Goal: Information Seeking & Learning: Learn about a topic

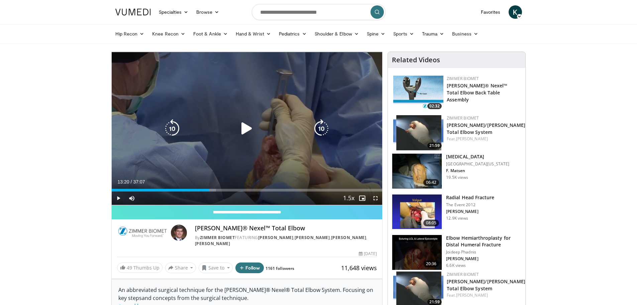
click at [239, 126] on icon "Video Player" at bounding box center [247, 128] width 19 height 19
click at [151, 196] on div "56%" at bounding box center [149, 197] width 23 height 13
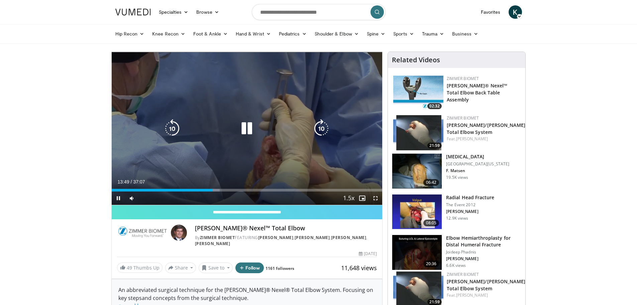
click at [265, 147] on div "10 seconds Tap to unmute" at bounding box center [247, 128] width 271 height 153
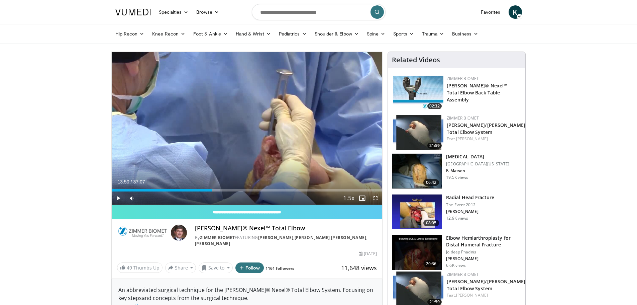
click at [156, 188] on div "Loaded : 40.00% 13:50 06:08" at bounding box center [247, 188] width 271 height 6
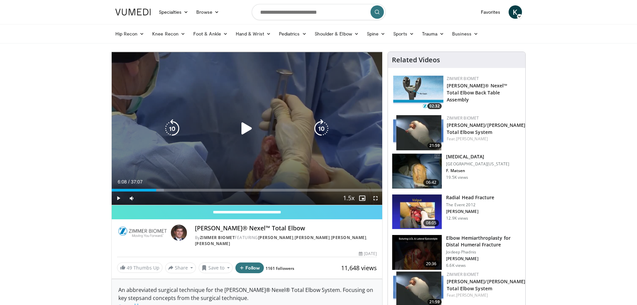
click at [228, 152] on div "10 seconds Tap to unmute" at bounding box center [247, 128] width 271 height 153
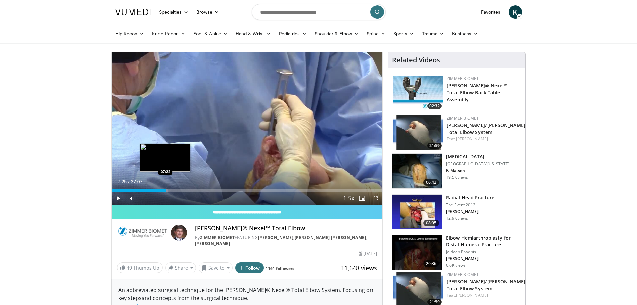
click at [166, 190] on div "Progress Bar" at bounding box center [166, 190] width 1 height 3
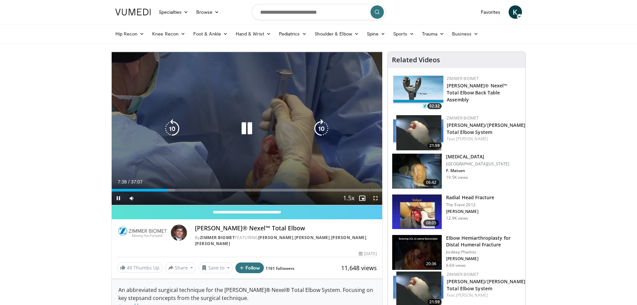
click at [267, 138] on div "10 seconds Tap to unmute" at bounding box center [247, 128] width 271 height 153
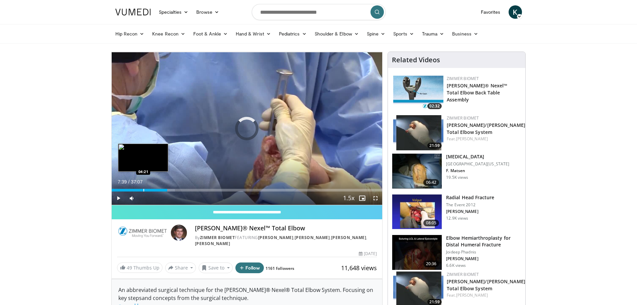
click at [143, 187] on div "Loaded : 23.37% 07:39 04:21" at bounding box center [247, 188] width 271 height 6
click at [124, 187] on div "Loaded : 13.36% 04:21 01:52" at bounding box center [247, 188] width 271 height 6
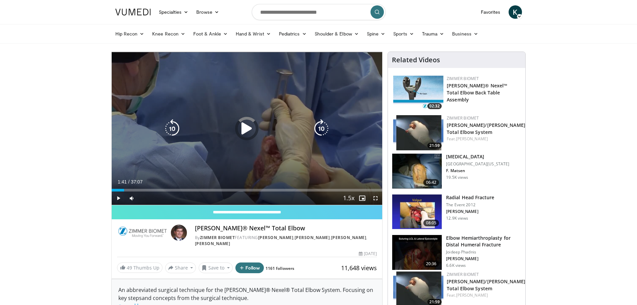
click at [242, 133] on icon "Video Player" at bounding box center [247, 128] width 19 height 19
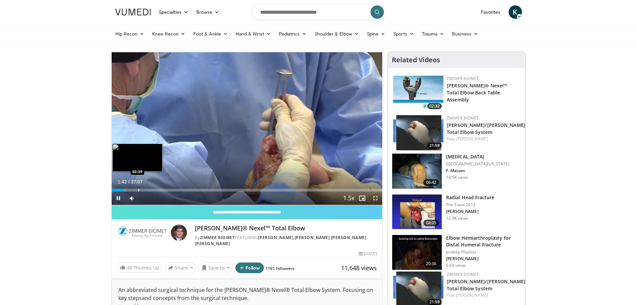
click at [138, 187] on div "Loaded : 5.39% 01:42 03:39" at bounding box center [247, 188] width 271 height 6
click at [131, 188] on div "Loaded : 12.91% 02:39 02:39" at bounding box center [247, 188] width 271 height 6
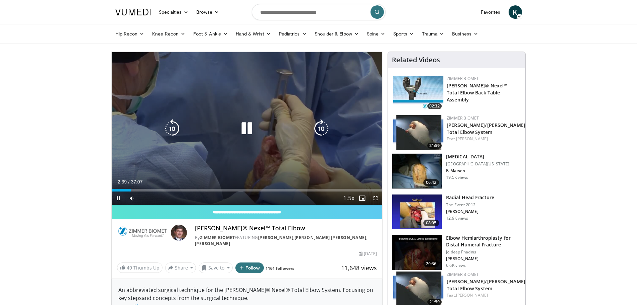
drag, startPoint x: 241, startPoint y: 133, endPoint x: 248, endPoint y: 140, distance: 10.4
click at [241, 132] on icon "Video Player" at bounding box center [247, 128] width 19 height 19
click at [254, 121] on icon "Video Player" at bounding box center [247, 128] width 19 height 19
click at [268, 113] on div "10 seconds Tap to unmute" at bounding box center [247, 128] width 271 height 153
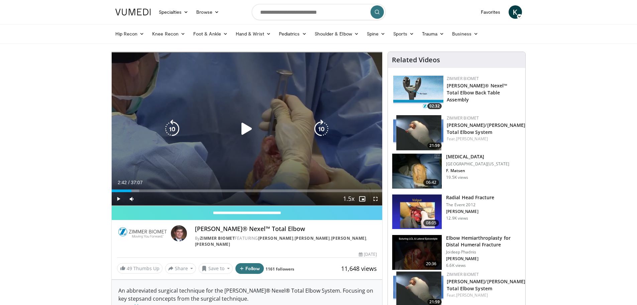
click at [237, 141] on div "10 seconds Tap to unmute" at bounding box center [247, 129] width 271 height 154
click at [256, 126] on icon "Video Player" at bounding box center [247, 128] width 19 height 19
click at [259, 127] on div "Video Player" at bounding box center [247, 128] width 163 height 13
click at [244, 129] on icon "Video Player" at bounding box center [247, 128] width 19 height 19
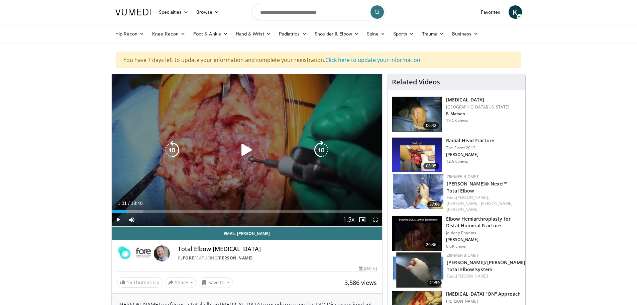
click at [256, 156] on icon "Video Player" at bounding box center [247, 150] width 19 height 19
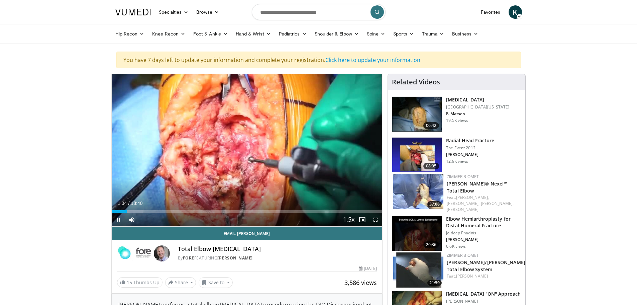
drag, startPoint x: 279, startPoint y: 116, endPoint x: 306, endPoint y: 53, distance: 68.7
click at [279, 116] on div "10 seconds Tap to unmute" at bounding box center [247, 150] width 271 height 152
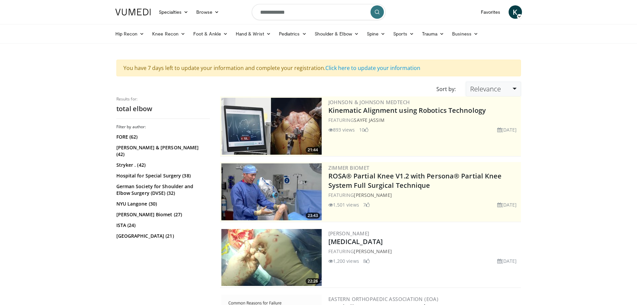
click at [490, 87] on span "Relevance" at bounding box center [485, 88] width 31 height 9
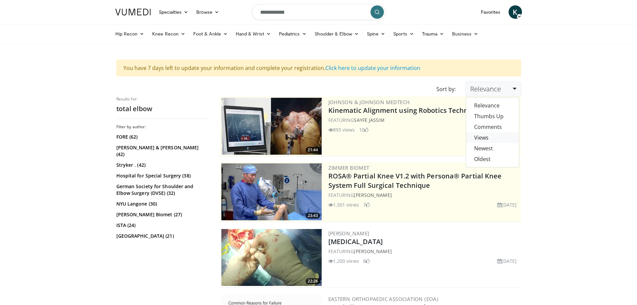
click at [493, 141] on link "Views" at bounding box center [492, 137] width 53 height 11
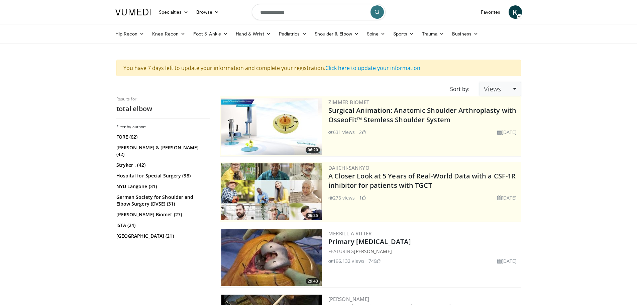
click at [502, 89] on link "Views" at bounding box center [500, 89] width 41 height 15
click at [500, 157] on link "Oldest" at bounding box center [506, 159] width 53 height 11
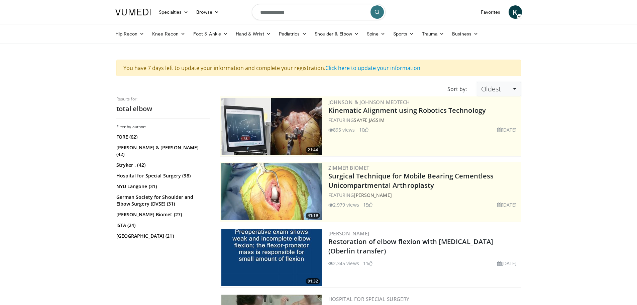
click at [495, 94] on link "Oldest" at bounding box center [499, 89] width 44 height 15
click at [331, 17] on input "**********" at bounding box center [319, 12] width 134 height 16
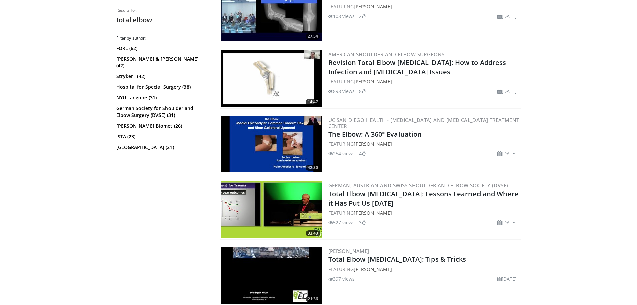
scroll to position [1506, 0]
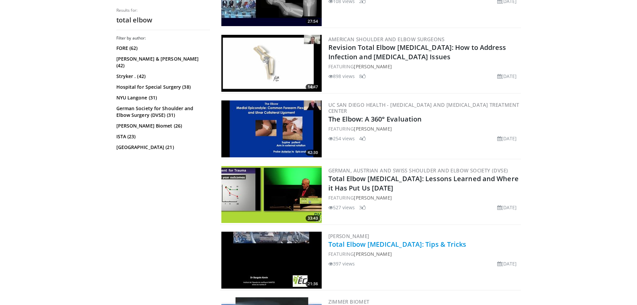
click at [420, 247] on link "Total Elbow [MEDICAL_DATA]: Tips & Tricks" at bounding box center [398, 244] width 138 height 9
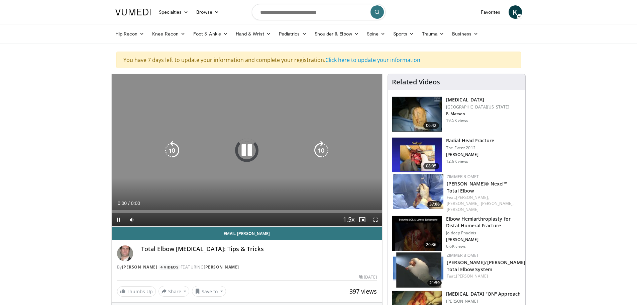
click at [236, 151] on div "Video Player" at bounding box center [247, 150] width 163 height 13
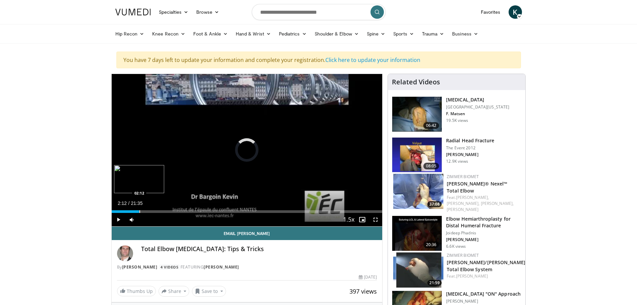
click at [139, 209] on div "Loaded : 3.82% 00:11 02:12" at bounding box center [247, 209] width 271 height 6
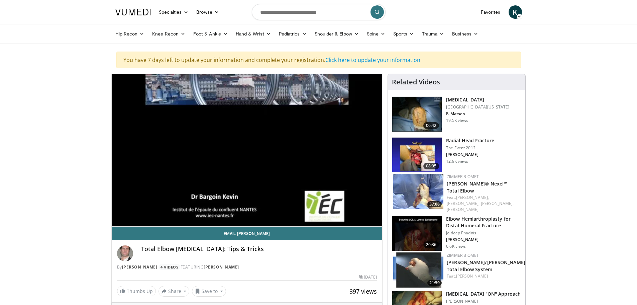
click at [286, 261] on div "Total Elbow Arthroplasty: Tips & Tricks By kevin bargoin 4 Videos FEATURING kev…" at bounding box center [247, 257] width 260 height 25
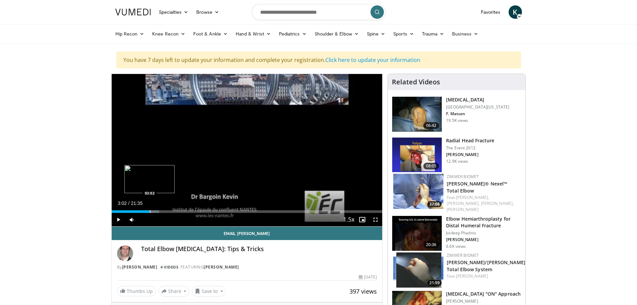
click at [150, 209] on div "Loaded : 17.61% 02:46 03:02" at bounding box center [247, 209] width 271 height 6
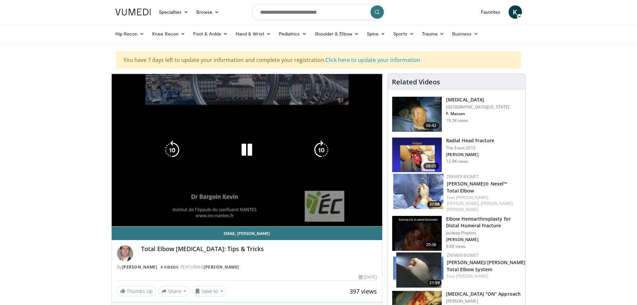
click at [161, 210] on video-js "**********" at bounding box center [247, 150] width 271 height 153
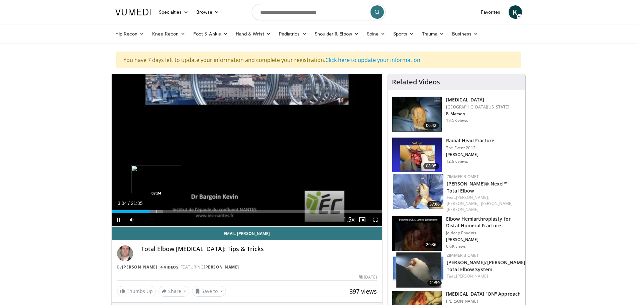
click at [156, 208] on div "Loaded : 19.14% 03:04 03:34" at bounding box center [247, 209] width 271 height 6
click at [171, 210] on div "Loaded : 19.14% 04:44 04:44" at bounding box center [247, 209] width 271 height 6
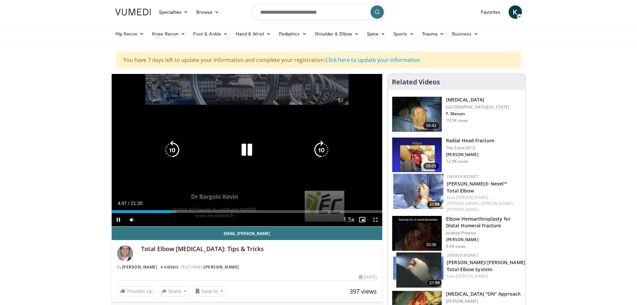
click at [279, 160] on div "10 seconds Tap to unmute" at bounding box center [247, 150] width 271 height 152
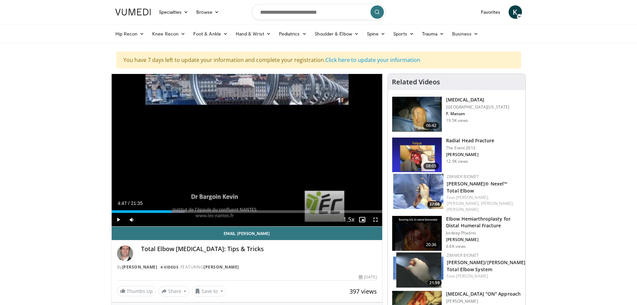
click at [403, 116] on img at bounding box center [417, 114] width 50 height 35
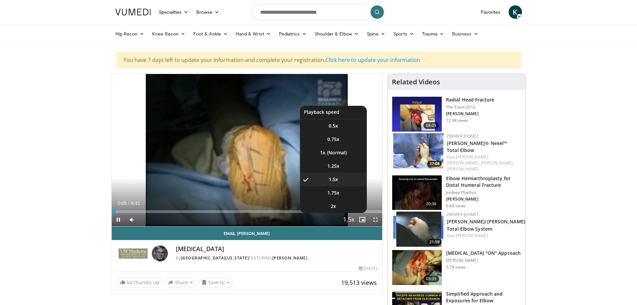
click at [350, 222] on span "Video Player" at bounding box center [348, 219] width 9 height 13
click at [330, 164] on span "1.25x" at bounding box center [334, 166] width 12 height 7
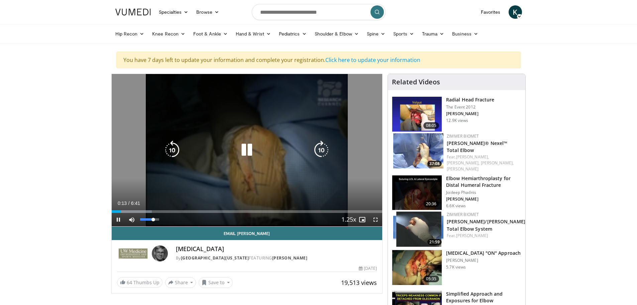
drag, startPoint x: 153, startPoint y: 221, endPoint x: 170, endPoint y: 219, distance: 17.1
click at [170, 219] on div "Mute 70%" at bounding box center [148, 219] width 47 height 13
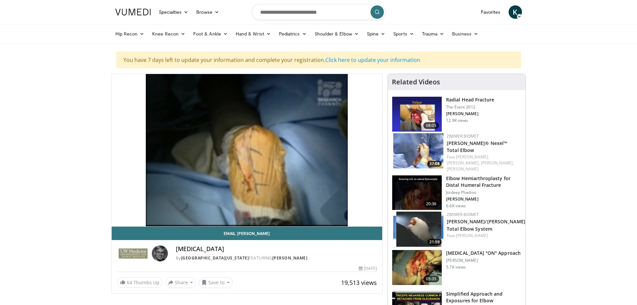
click at [252, 255] on div "Total Elbow Replacement By University of Washington FEATURING Frederick Matsen" at bounding box center [276, 253] width 201 height 16
click at [263, 248] on h4 "[MEDICAL_DATA]" at bounding box center [276, 248] width 201 height 7
click at [279, 253] on div "Total Elbow Replacement By University of Washington FEATURING Frederick Matsen" at bounding box center [276, 253] width 201 height 16
click at [286, 250] on h4 "[MEDICAL_DATA]" at bounding box center [276, 248] width 201 height 7
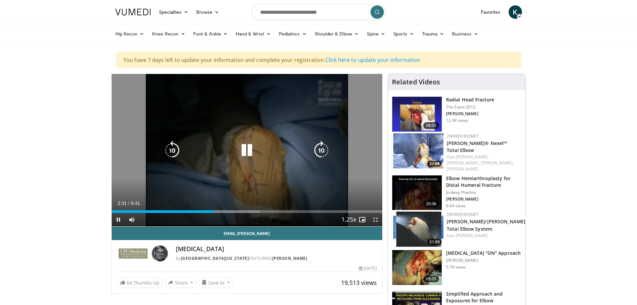
click at [282, 183] on div "10 seconds Tap to unmute" at bounding box center [247, 150] width 271 height 152
click at [277, 179] on div "10 seconds Tap to unmute" at bounding box center [247, 150] width 271 height 152
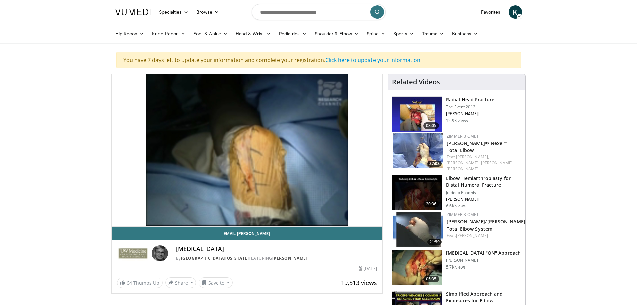
click at [271, 246] on h4 "[MEDICAL_DATA]" at bounding box center [276, 248] width 201 height 7
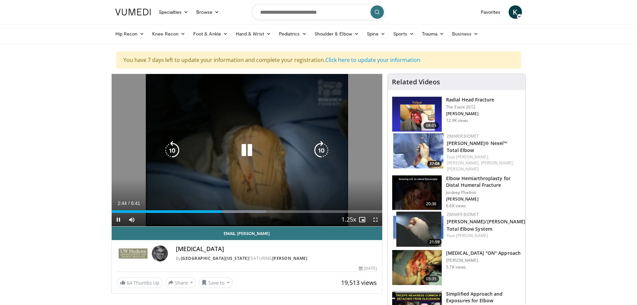
click at [296, 178] on div "10 seconds Tap to unmute" at bounding box center [247, 150] width 271 height 152
click at [310, 183] on div "10 seconds Tap to unmute" at bounding box center [247, 150] width 271 height 152
click at [297, 177] on div "10 seconds Tap to unmute" at bounding box center [247, 150] width 271 height 152
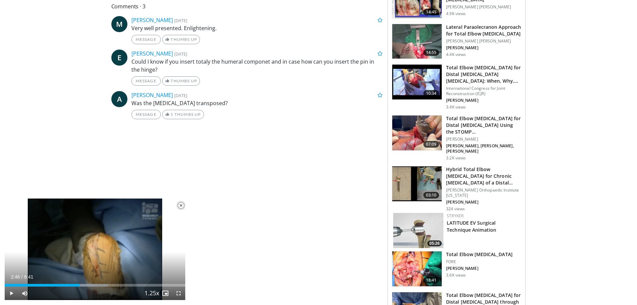
scroll to position [335, 0]
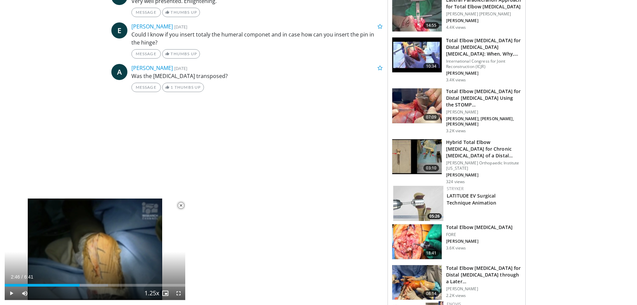
click at [416, 236] on img at bounding box center [417, 241] width 50 height 35
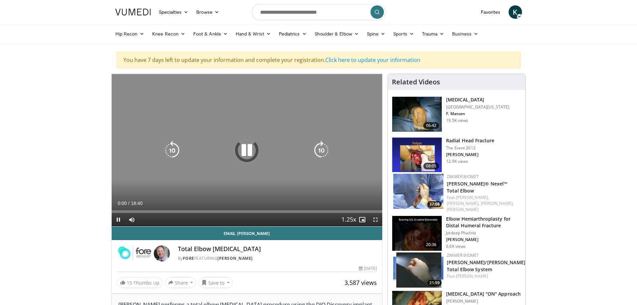
click at [247, 153] on icon "Video Player" at bounding box center [247, 150] width 19 height 19
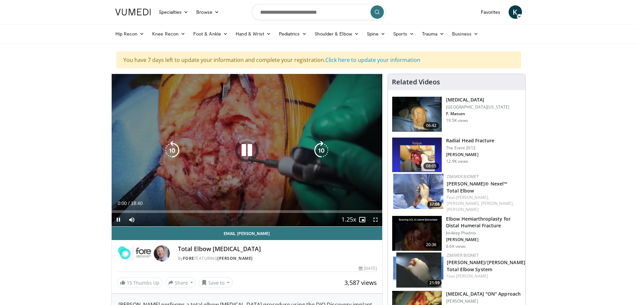
click at [250, 155] on icon "Video Player" at bounding box center [247, 150] width 19 height 19
click at [248, 156] on icon "Video Player" at bounding box center [247, 150] width 19 height 19
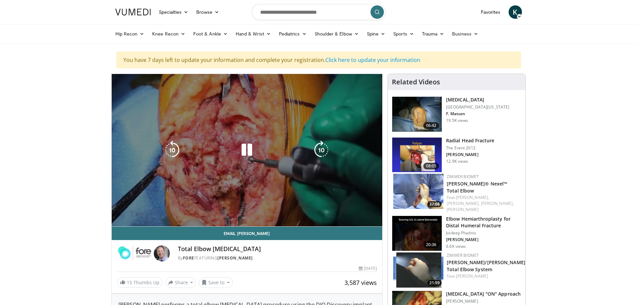
click at [288, 174] on div "10 seconds Tap to unmute" at bounding box center [247, 150] width 271 height 152
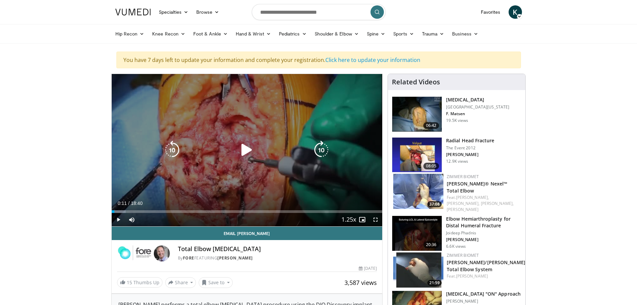
drag, startPoint x: 263, startPoint y: 157, endPoint x: 260, endPoint y: 160, distance: 3.8
click at [260, 160] on div "10 seconds Tap to unmute" at bounding box center [247, 150] width 271 height 152
click at [257, 146] on div "Video Player" at bounding box center [247, 149] width 163 height 13
click at [251, 154] on icon "Video Player" at bounding box center [247, 150] width 19 height 19
click at [267, 162] on div "10 seconds Tap to unmute" at bounding box center [247, 150] width 271 height 152
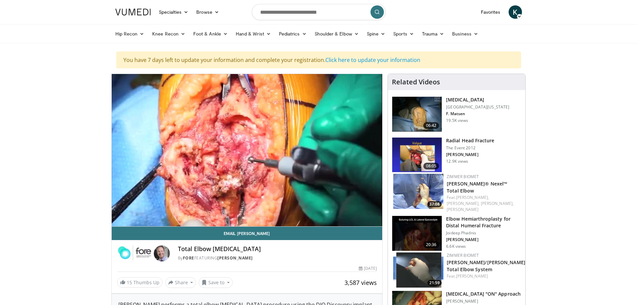
click at [294, 253] on div "Total Elbow Arthroplasty By FORE FEATURING Mark A Mighell" at bounding box center [277, 253] width 199 height 16
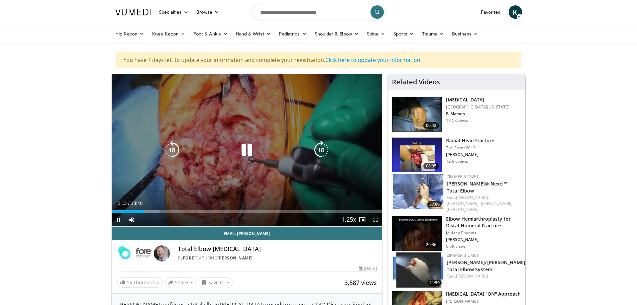
click at [181, 209] on div "Loaded : 17.70% 02:13 04:35" at bounding box center [247, 209] width 271 height 6
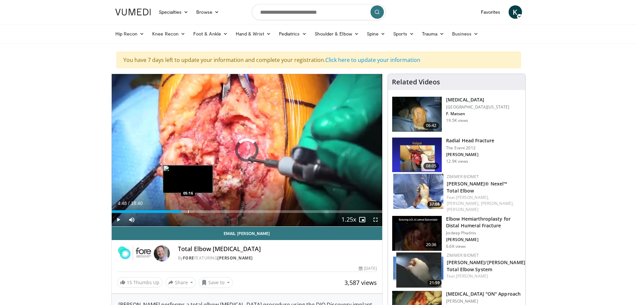
click at [188, 209] on div "Loaded : 28.58% 04:48 05:16" at bounding box center [247, 209] width 271 height 6
click at [196, 209] on div "Loaded : 31.26% 05:18 05:32" at bounding box center [247, 209] width 271 height 6
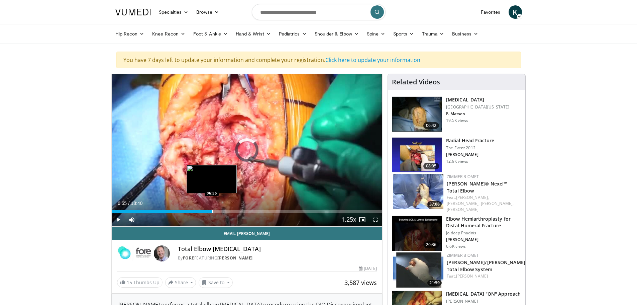
click at [212, 208] on div "Loaded : 33.05% 05:52 06:55" at bounding box center [247, 209] width 271 height 6
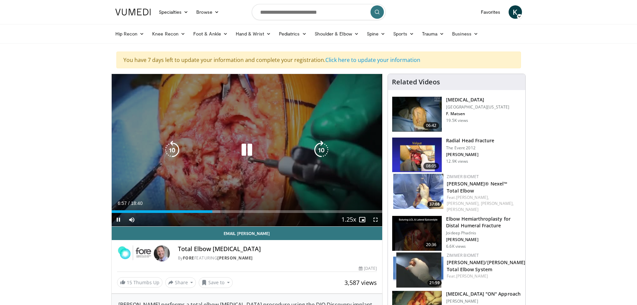
click at [252, 152] on icon "Video Player" at bounding box center [247, 150] width 19 height 19
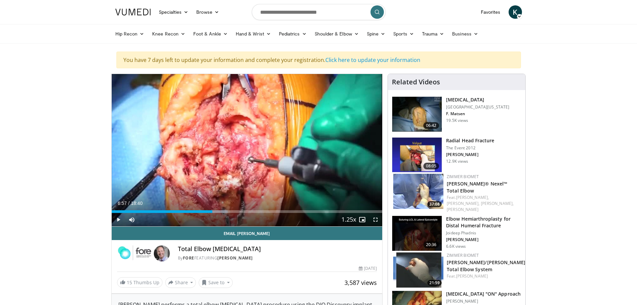
click at [410, 119] on img at bounding box center [417, 114] width 50 height 35
click at [423, 118] on img at bounding box center [417, 114] width 50 height 35
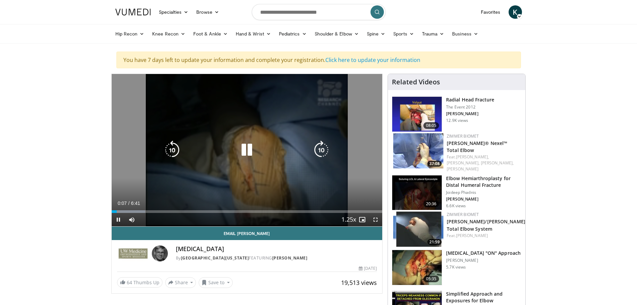
click at [228, 163] on div "10 seconds Tap to unmute" at bounding box center [247, 150] width 271 height 152
